Goal: Task Accomplishment & Management: Complete application form

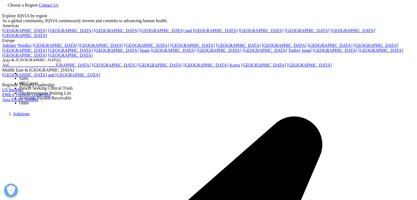
select select "Sales"
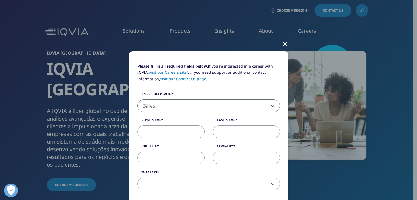
click at [159, 135] on input "First Name" at bounding box center [170, 132] width 67 height 13
type input "[PERSON_NAME]"
type input "sasaki"
type input "gerente de sales e marketing"
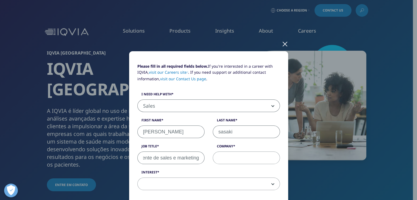
scroll to position [0, 0]
type input "miss [PERSON_NAME]"
click at [238, 183] on span at bounding box center [209, 184] width 142 height 13
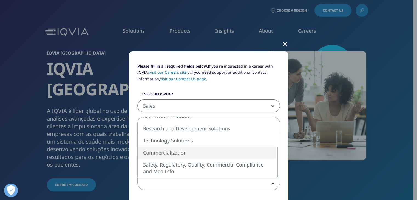
select select "Commercialization"
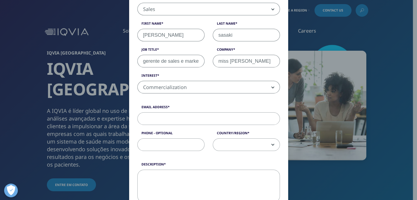
scroll to position [110, 0]
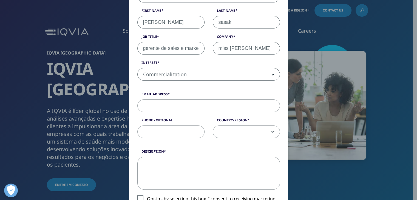
click at [205, 105] on input "Email Address" at bounding box center [208, 106] width 143 height 13
type input "[PERSON_NAME][EMAIL_ADDRESS][DOMAIN_NAME]"
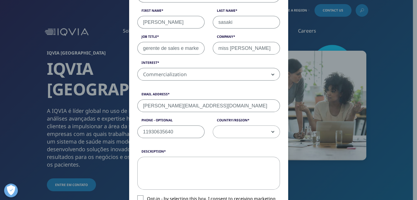
type input "11930635640"
select select "[GEOGRAPHIC_DATA]"
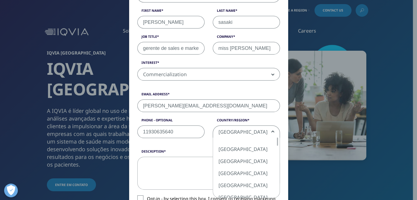
click at [269, 136] on span "[GEOGRAPHIC_DATA]" at bounding box center [246, 132] width 67 height 13
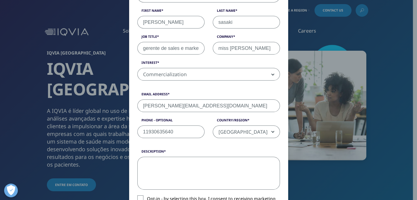
click at [149, 175] on textarea "Description" at bounding box center [208, 173] width 143 height 33
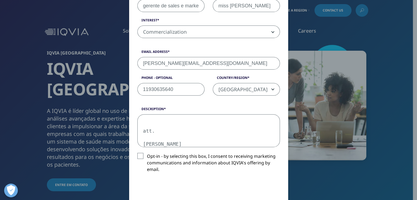
scroll to position [192, 0]
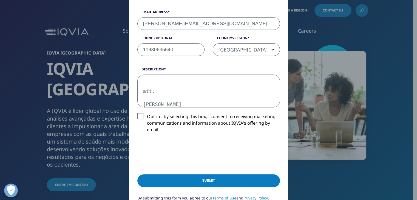
type textarea "Bom dia! Sou Gerente de sales e marketing da Miss [PERSON_NAME] e pertenço à in…"
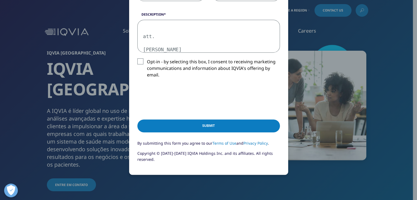
click at [200, 123] on input "Submit" at bounding box center [208, 126] width 143 height 13
